Goal: Transaction & Acquisition: Purchase product/service

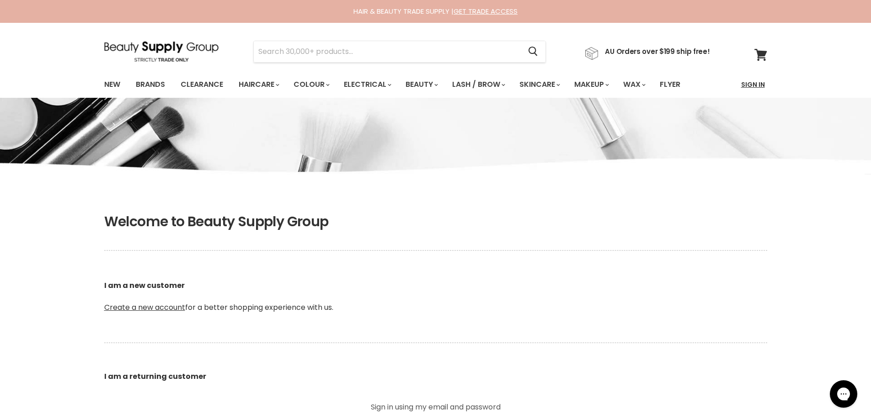
click at [748, 85] on link "Sign In" at bounding box center [752, 84] width 35 height 19
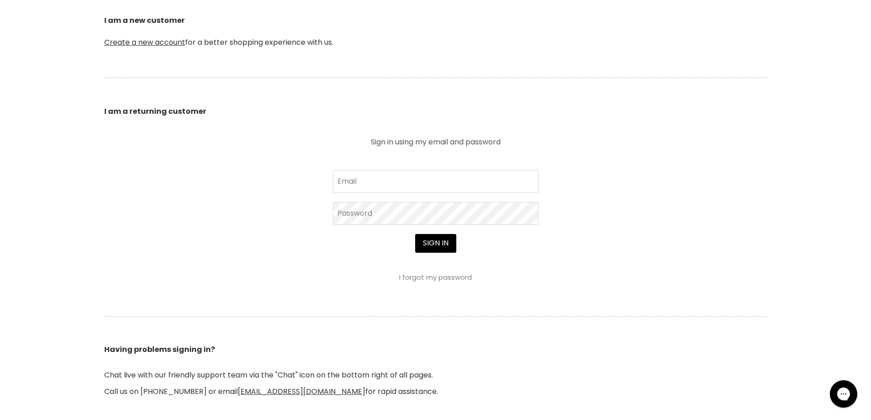
scroll to position [274, 0]
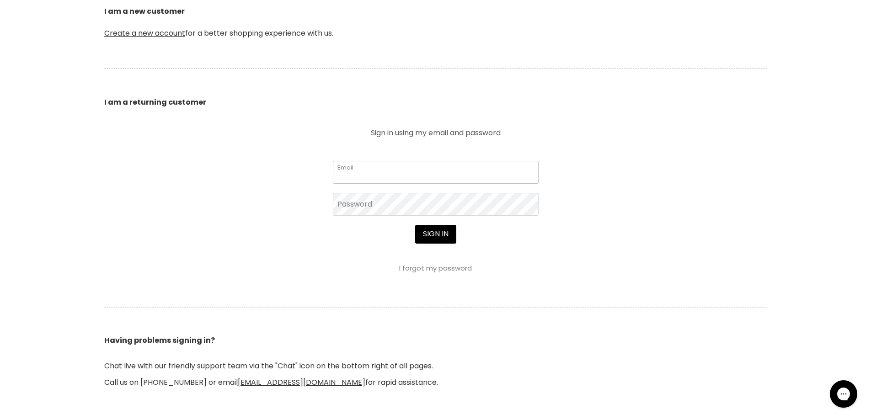
click at [438, 178] on input "Email" at bounding box center [436, 172] width 206 height 23
type input "2nvhairboutique@gmail.com"
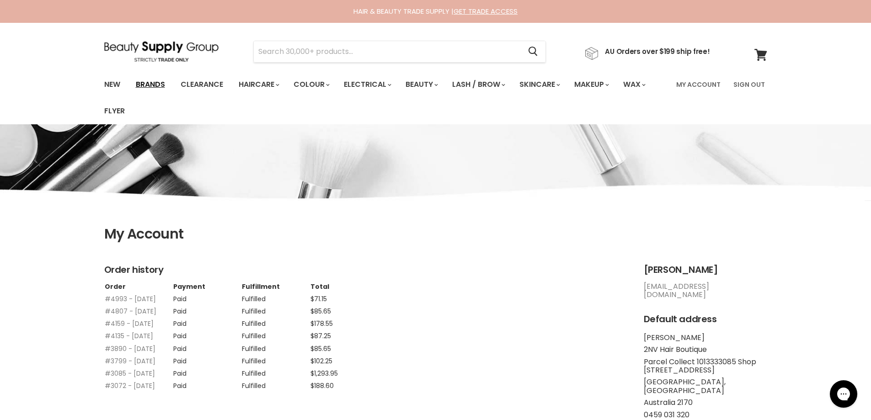
click at [147, 83] on link "Brands" at bounding box center [150, 84] width 43 height 19
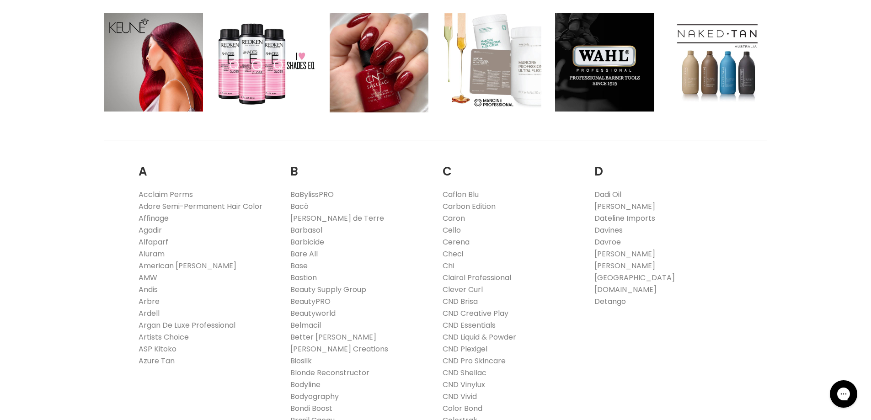
scroll to position [183, 0]
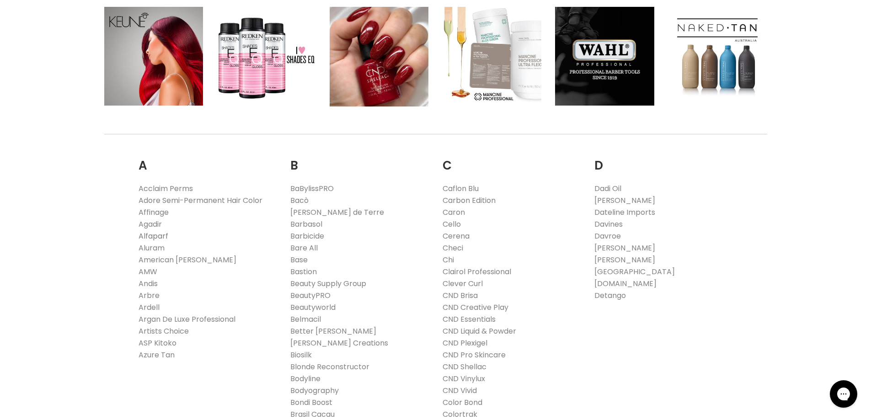
click at [160, 236] on link "Alfaparf" at bounding box center [153, 236] width 30 height 11
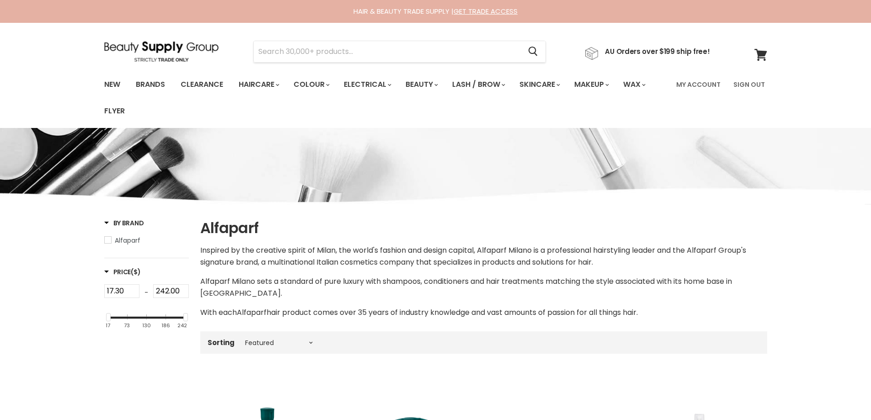
select select "manual"
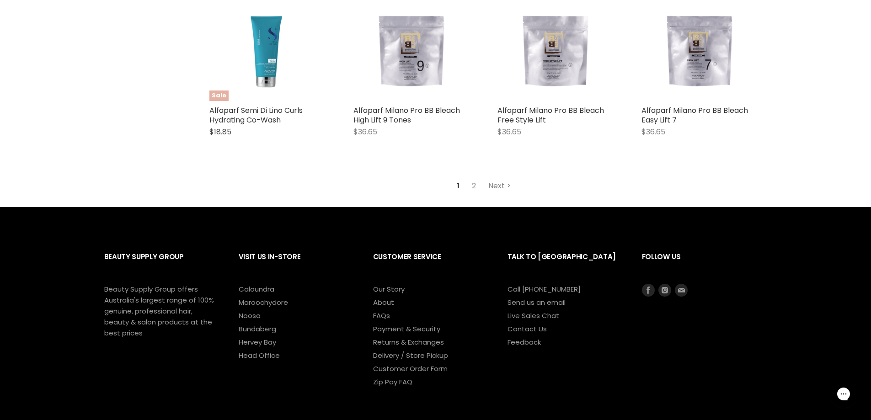
scroll to position [2559, 0]
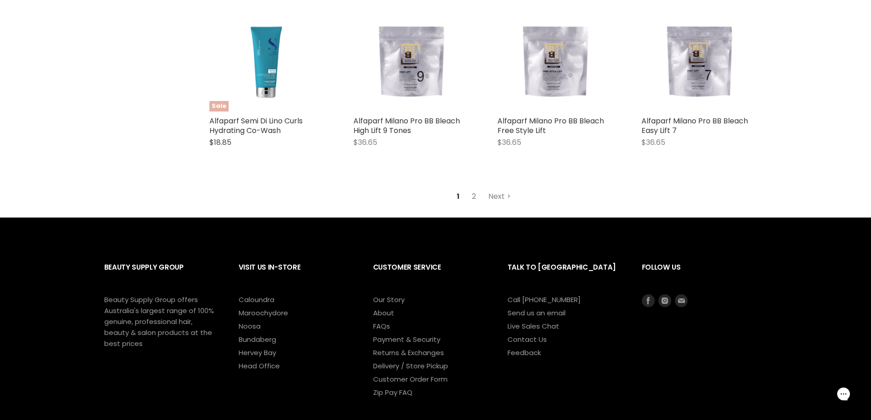
click at [475, 192] on link "2" at bounding box center [474, 196] width 14 height 16
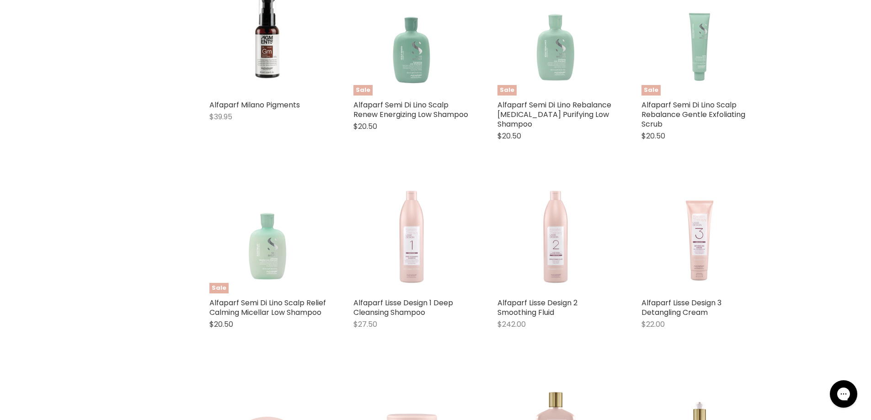
select select "manual"
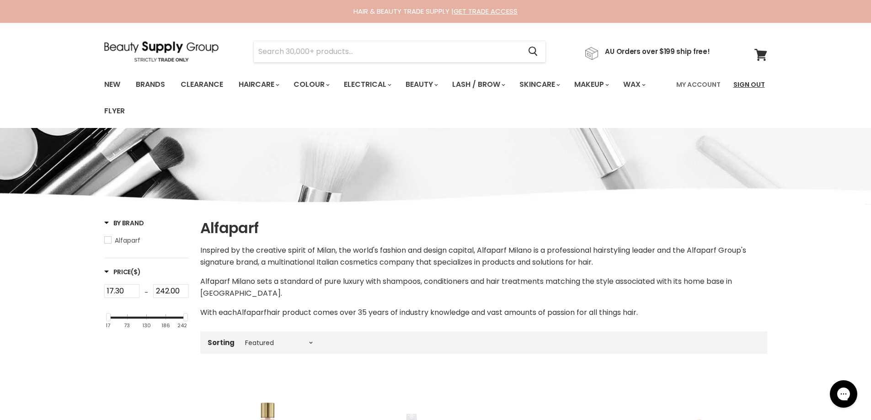
click at [749, 90] on link "Sign Out" at bounding box center [748, 84] width 42 height 19
click at [749, 87] on link "Sign Out" at bounding box center [748, 84] width 42 height 19
